Goal: Navigation & Orientation: Find specific page/section

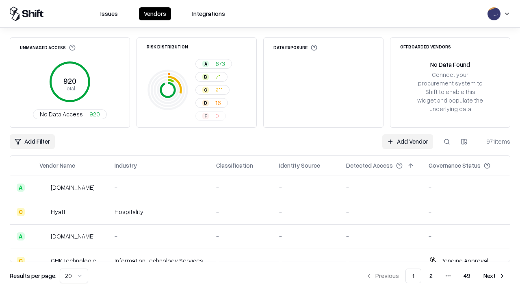
click at [74, 276] on html "Issues Vendors Integrations Unmanaged Access 920 Total No Data Access 920 Risk …" at bounding box center [260, 146] width 520 height 293
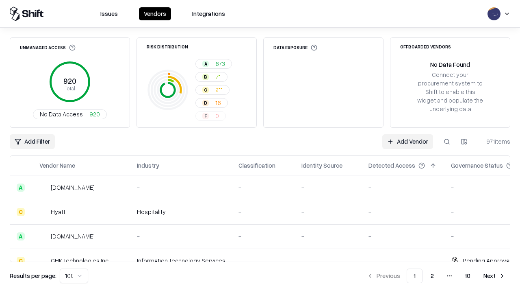
click at [495, 276] on button "Next" at bounding box center [495, 275] width 32 height 15
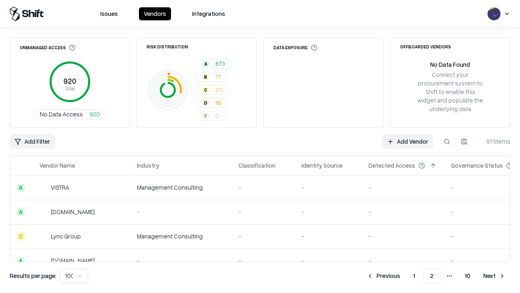
click at [495, 276] on button "Next" at bounding box center [495, 275] width 32 height 15
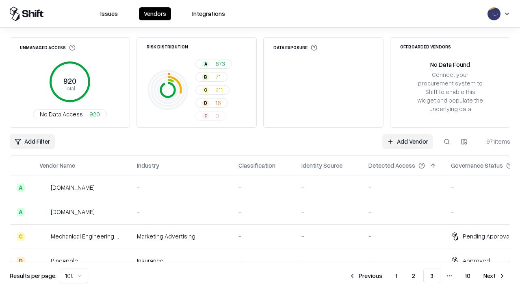
click at [495, 276] on button "Next" at bounding box center [495, 275] width 32 height 15
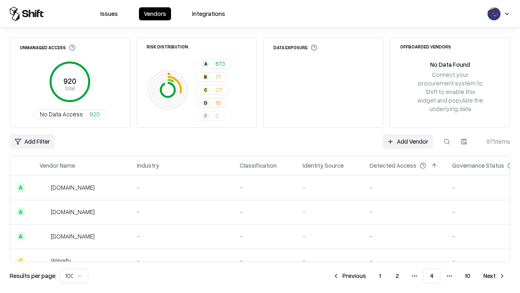
click at [495, 276] on button "Next" at bounding box center [495, 275] width 32 height 15
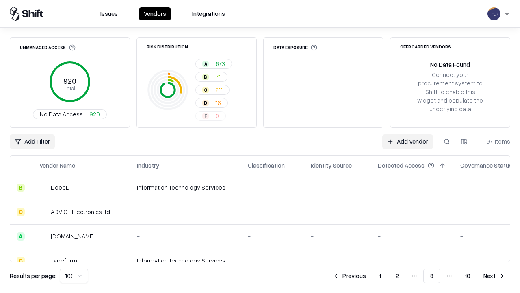
click at [495, 276] on button "Next" at bounding box center [495, 275] width 32 height 15
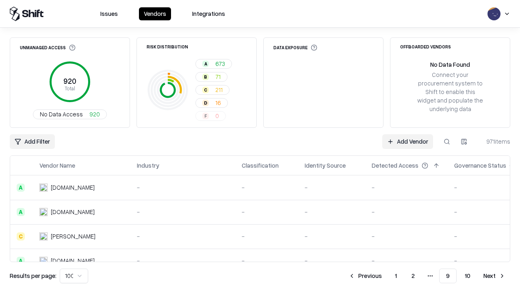
click at [495, 276] on button "Next" at bounding box center [495, 275] width 32 height 15
click at [384, 276] on button "Previous" at bounding box center [383, 275] width 43 height 15
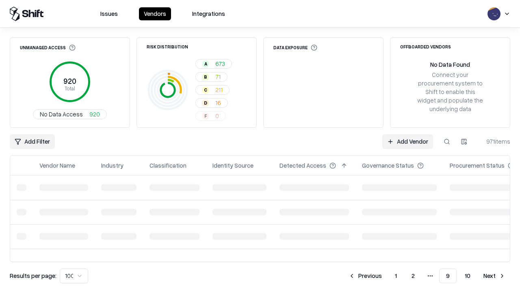
click at [366, 276] on button "Previous" at bounding box center [365, 275] width 43 height 15
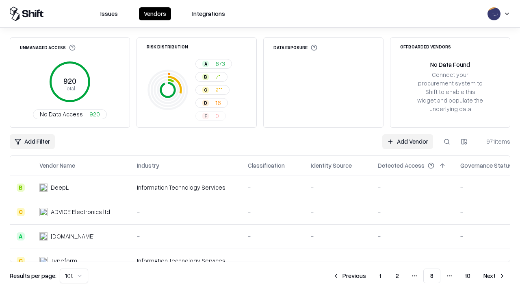
click at [350, 276] on button "Previous" at bounding box center [349, 275] width 43 height 15
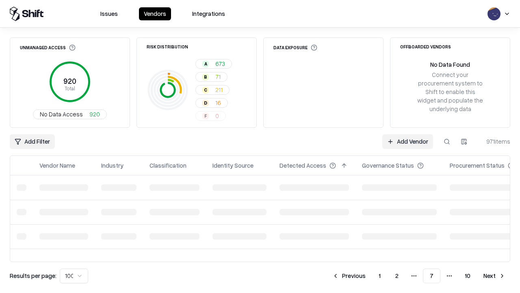
click at [349, 276] on button "Previous" at bounding box center [349, 275] width 43 height 15
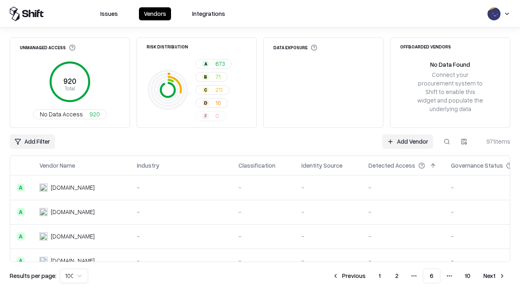
click at [349, 276] on button "Previous" at bounding box center [349, 275] width 43 height 15
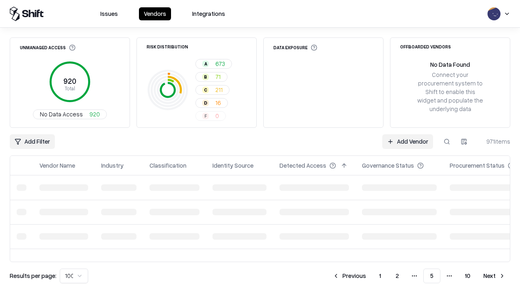
click at [350, 276] on button "Previous" at bounding box center [349, 275] width 43 height 15
